Goal: Transaction & Acquisition: Subscribe to service/newsletter

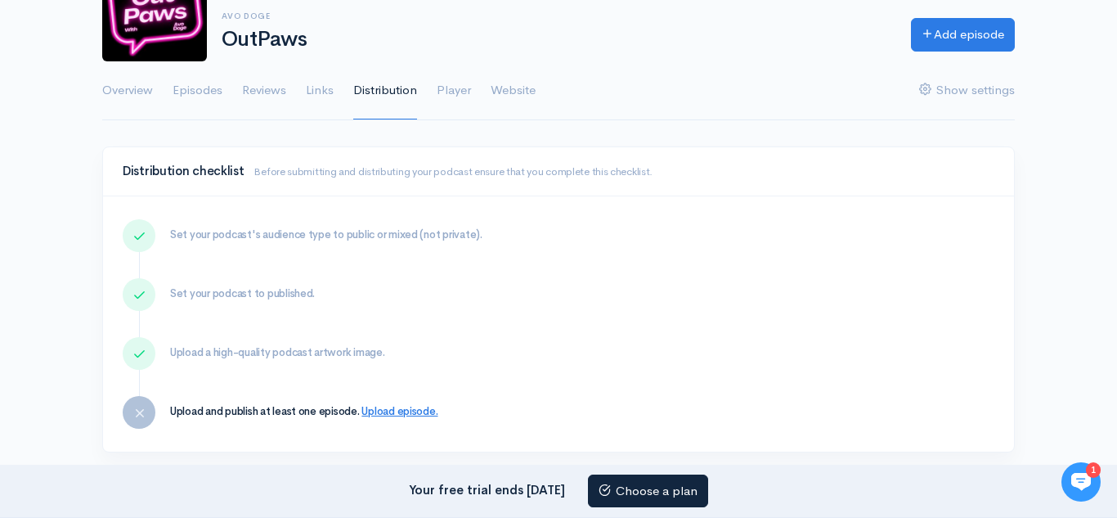
scroll to position [252, 0]
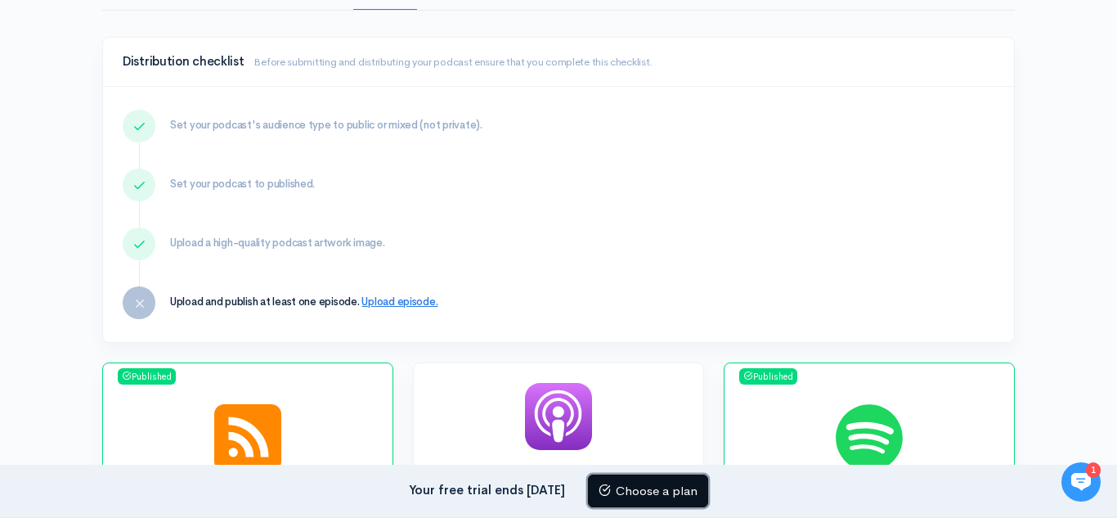
click at [659, 492] on link "Choose a plan" at bounding box center [648, 491] width 120 height 34
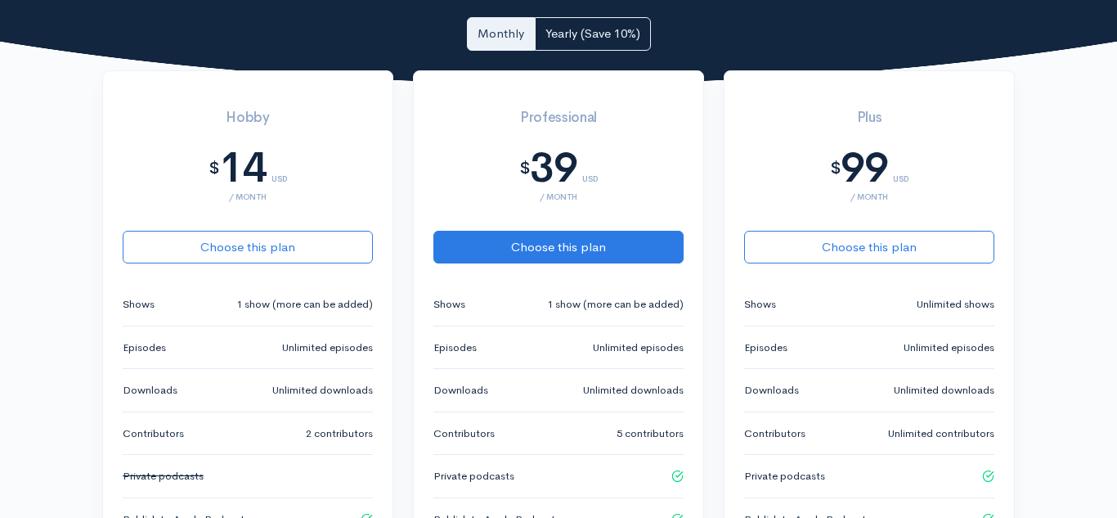
scroll to position [386, 0]
